Goal: Transaction & Acquisition: Obtain resource

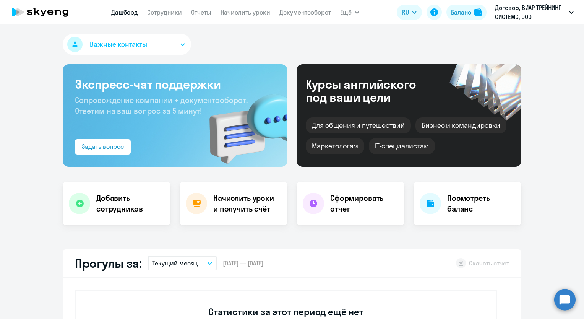
select select "30"
click at [250, 203] on h4 "Начислить уроки и получить счёт" at bounding box center [246, 203] width 66 height 21
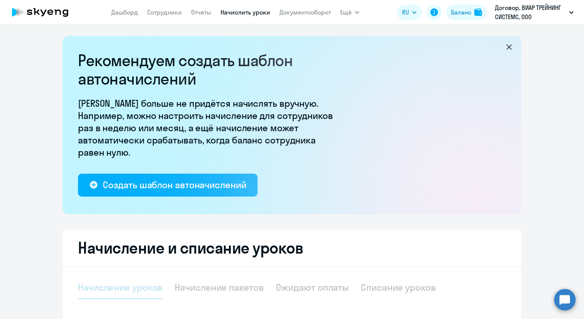
select select "10"
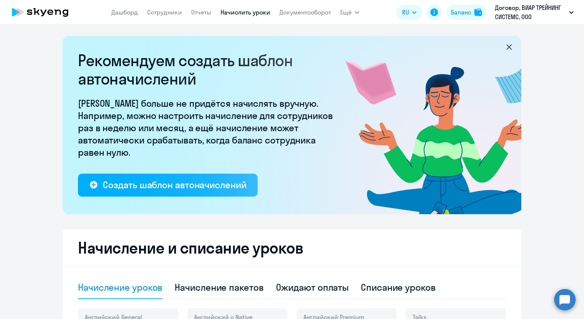
scroll to position [191, 0]
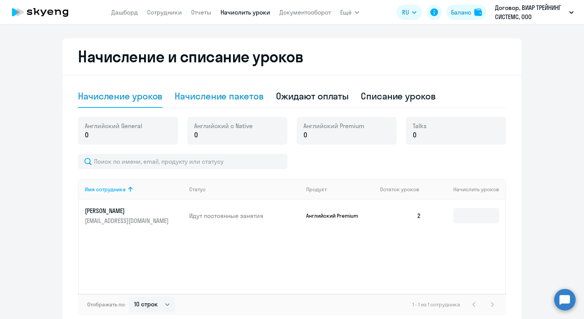
click at [231, 103] on div "Начисление пакетов" at bounding box center [219, 96] width 89 height 23
select select "10"
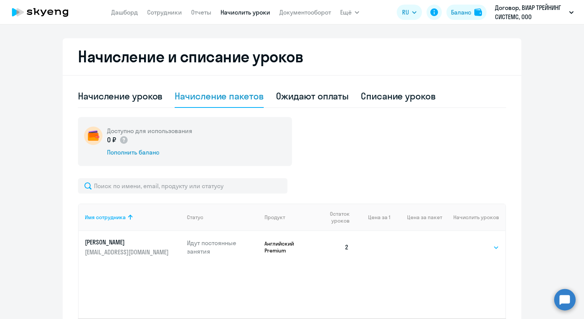
click at [492, 245] on select "Выбрать 4 8 16 32 64 96 128" at bounding box center [483, 247] width 31 height 9
select select "8"
click at [468, 243] on select "Выбрать 4 8 16 32 64 96 128" at bounding box center [483, 247] width 31 height 9
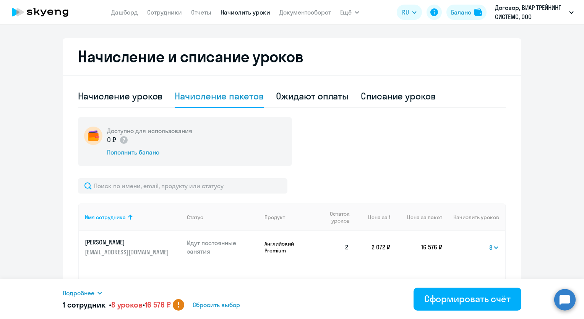
scroll to position [254, 0]
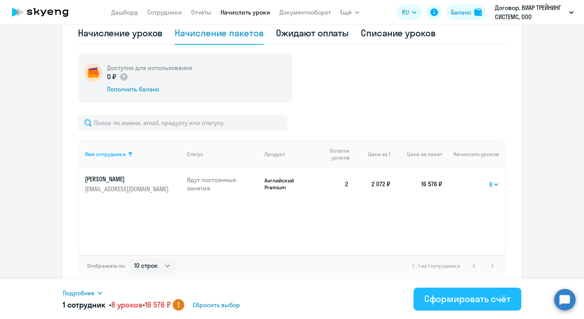
click at [436, 300] on div "Сформировать счёт" at bounding box center [467, 298] width 86 height 12
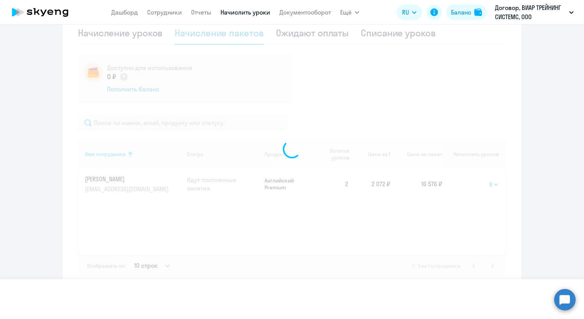
select select
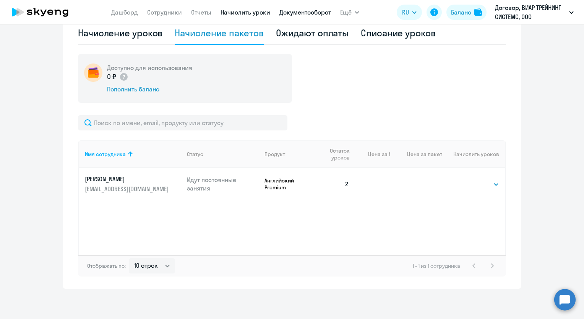
drag, startPoint x: 322, startPoint y: 18, endPoint x: 319, endPoint y: 15, distance: 4.7
click at [322, 18] on nav "[PERSON_NAME] Отчеты Начислить уроки Документооборот" at bounding box center [221, 12] width 220 height 15
click at [314, 12] on link "Документооборот" at bounding box center [305, 12] width 52 height 8
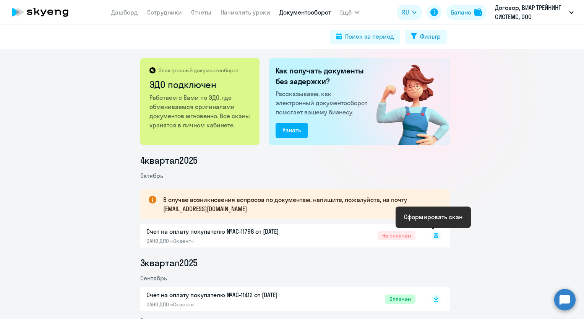
click at [434, 237] on icon at bounding box center [436, 235] width 5 height 5
click at [433, 240] on div at bounding box center [427, 236] width 25 height 18
click at [434, 239] on rect at bounding box center [435, 235] width 9 height 9
